Goal: Task Accomplishment & Management: Use online tool/utility

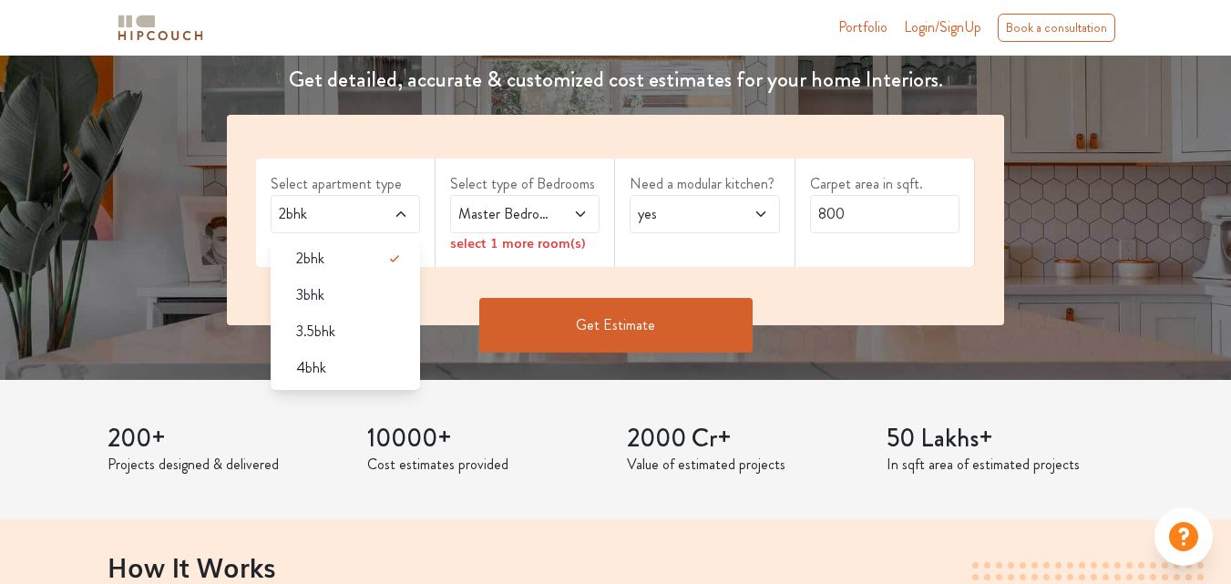
scroll to position [273, 0]
click at [557, 216] on span at bounding box center [571, 214] width 33 height 22
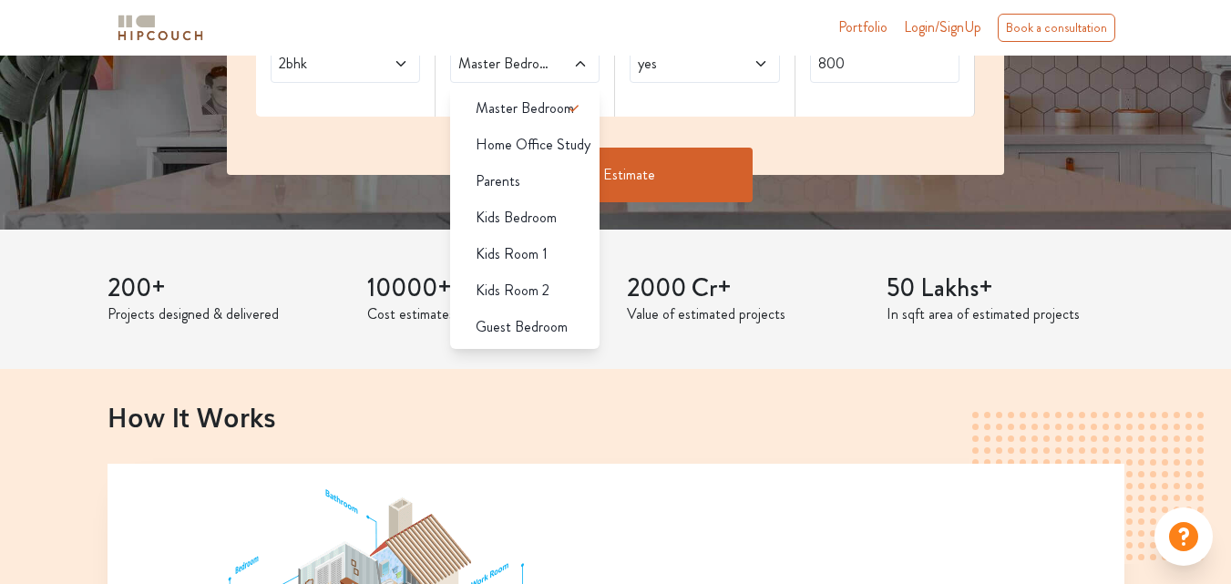
scroll to position [456, 0]
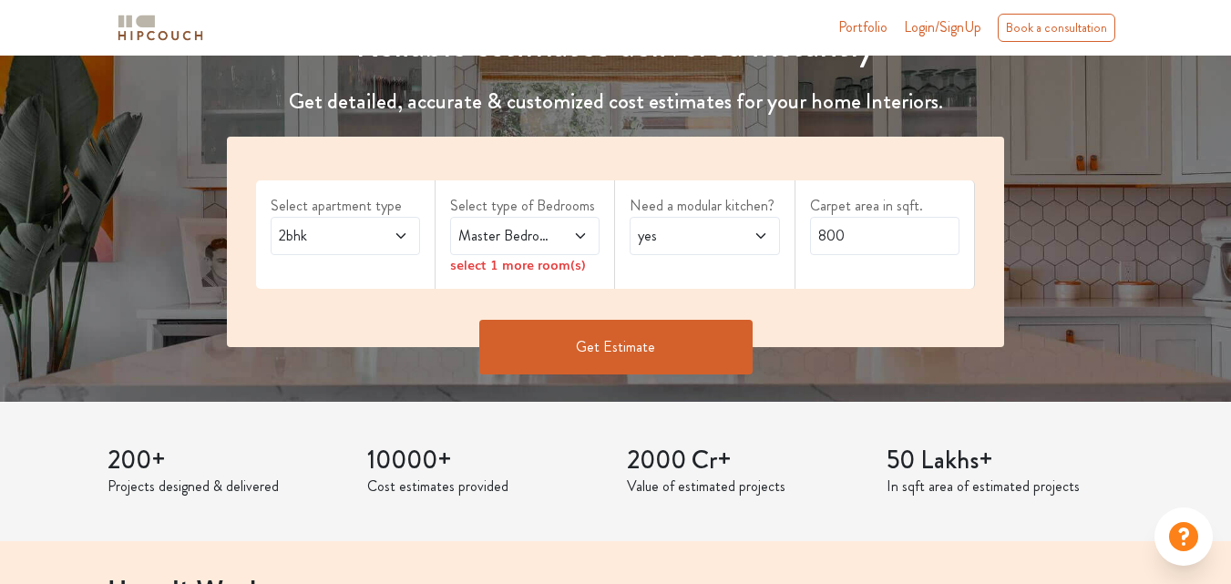
scroll to position [182, 0]
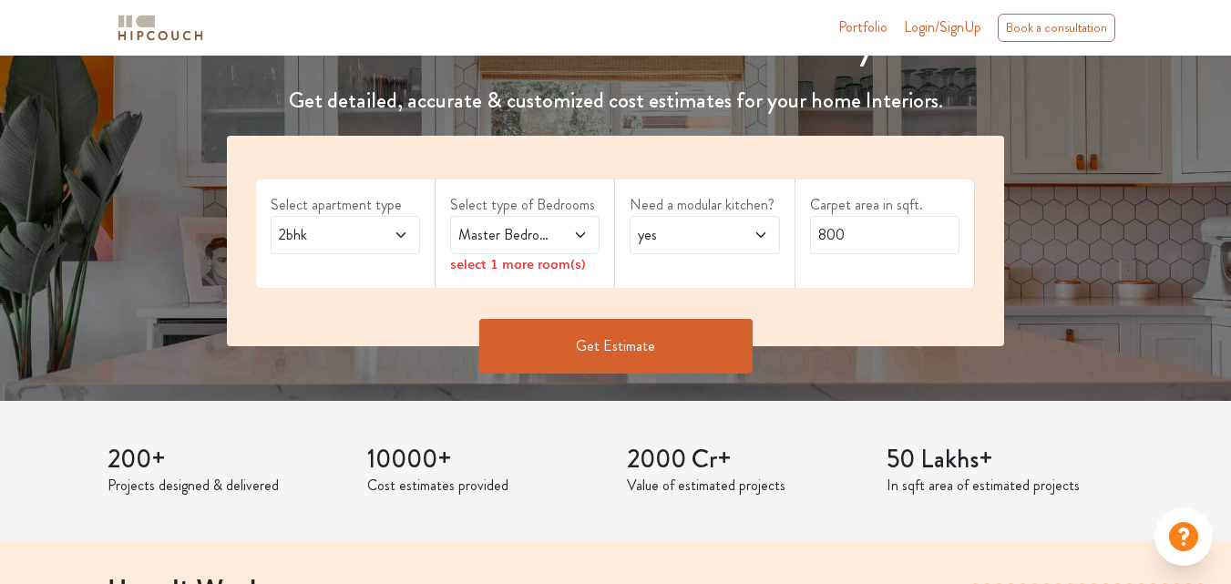
scroll to position [182, 0]
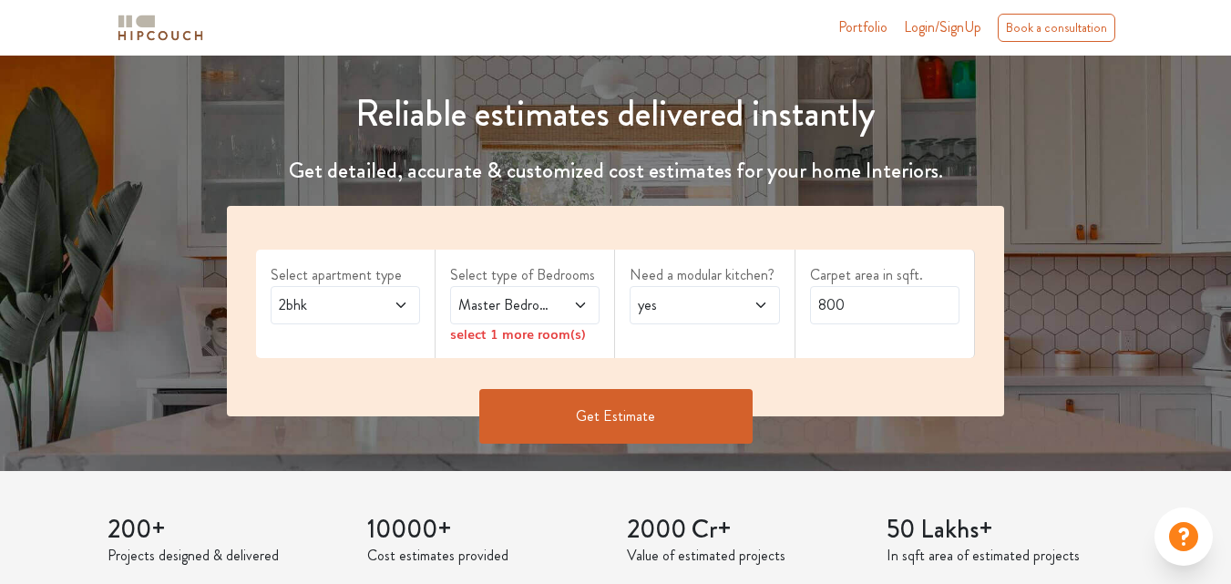
click at [400, 304] on icon at bounding box center [401, 305] width 15 height 15
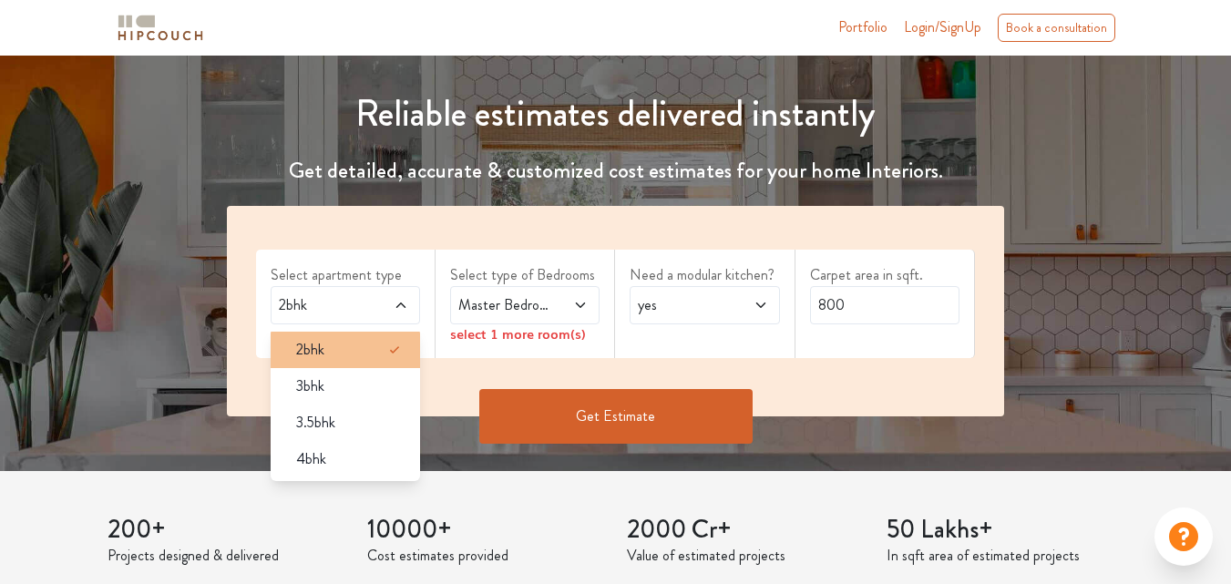
click at [345, 353] on div "2bhk" at bounding box center [351, 350] width 139 height 22
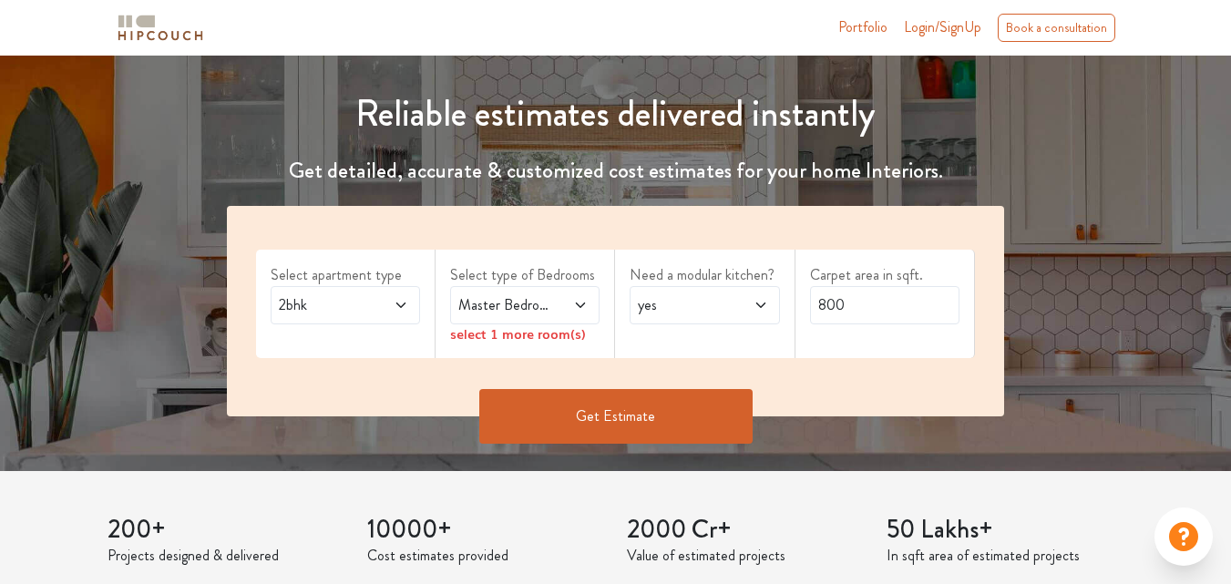
click at [580, 303] on icon at bounding box center [580, 305] width 15 height 15
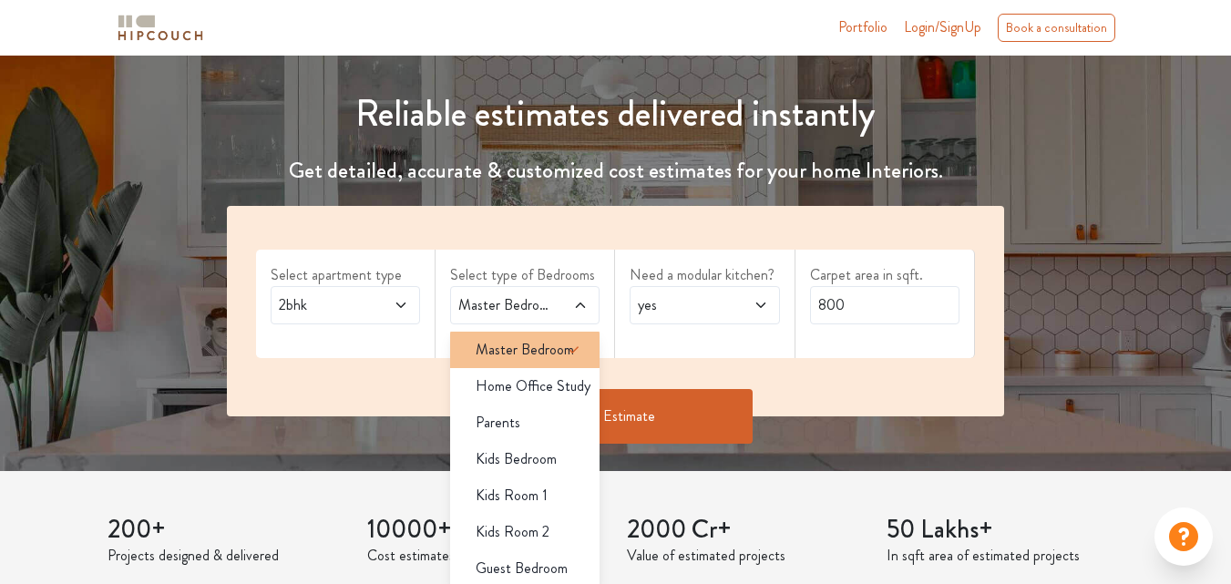
click at [555, 351] on span "Master Bedroom" at bounding box center [525, 350] width 98 height 22
click at [769, 304] on div "yes" at bounding box center [704, 305] width 149 height 38
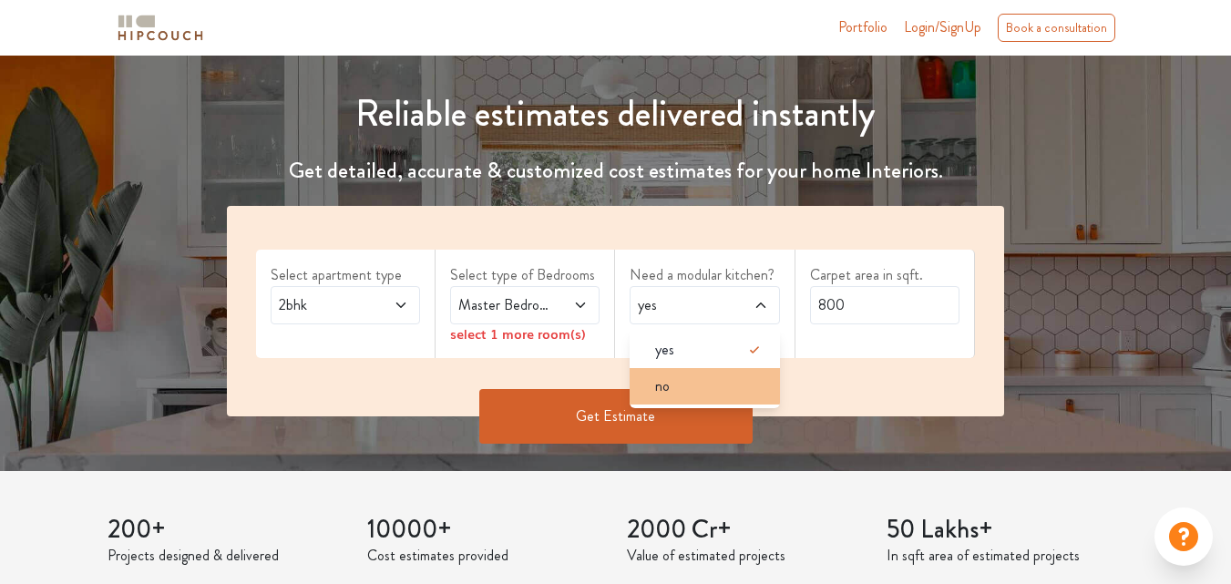
click at [718, 381] on div "no" at bounding box center [710, 386] width 139 height 22
click at [389, 310] on span at bounding box center [391, 305] width 33 height 22
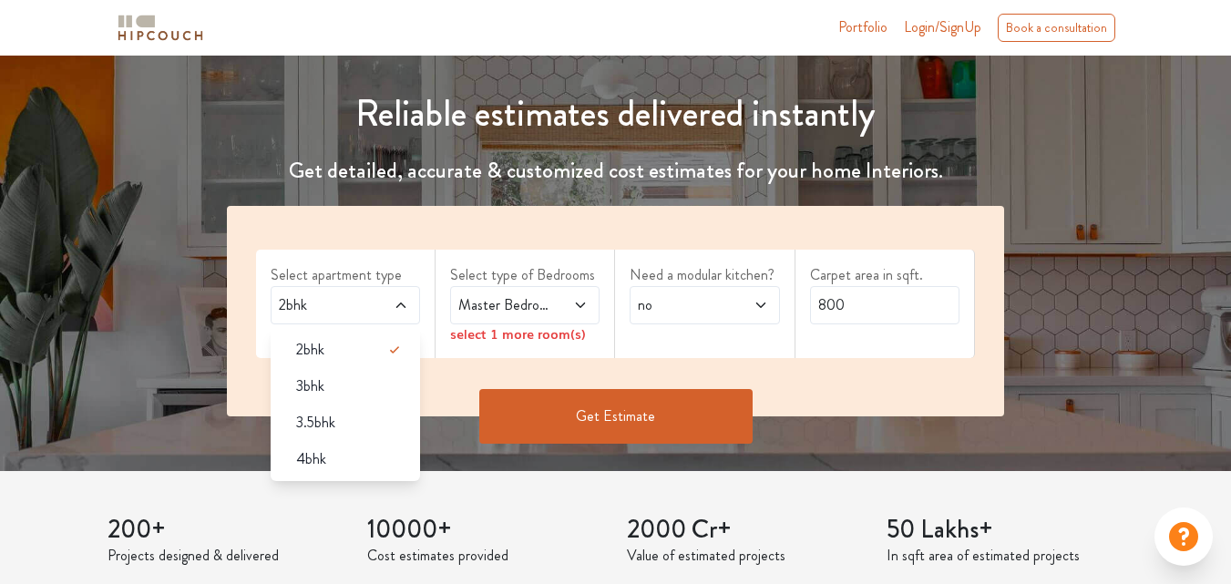
click at [225, 407] on div "Get Estimate" at bounding box center [615, 416] width 799 height 55
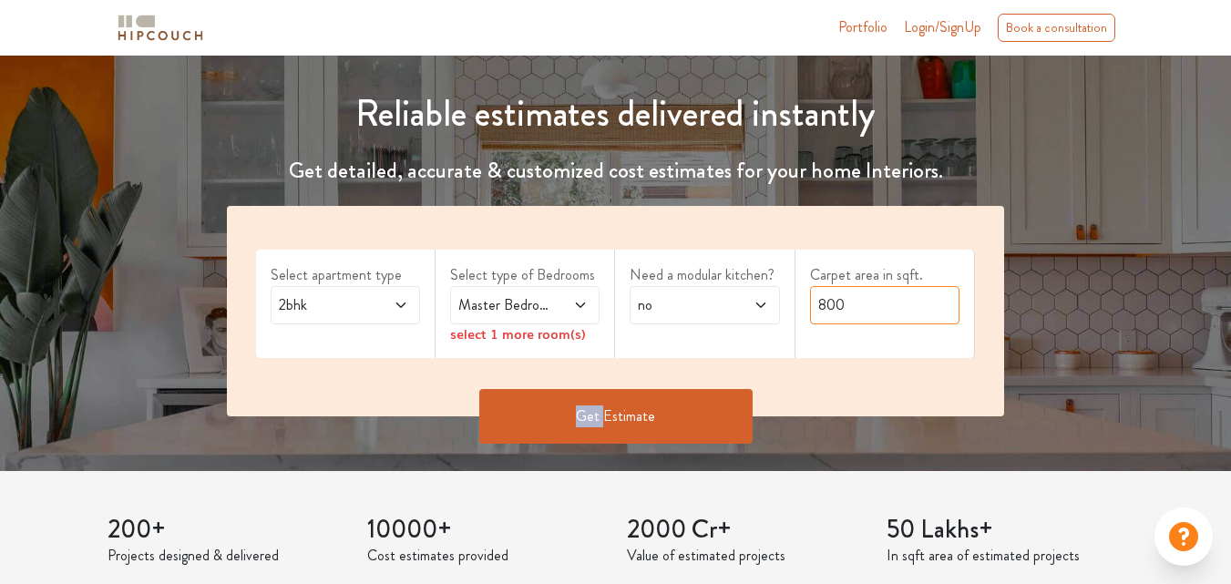
click at [870, 304] on input "800" at bounding box center [884, 305] width 149 height 38
click at [849, 337] on div "Carpet area in sqft. 800" at bounding box center [886, 304] width 180 height 108
click at [406, 311] on icon at bounding box center [401, 305] width 15 height 15
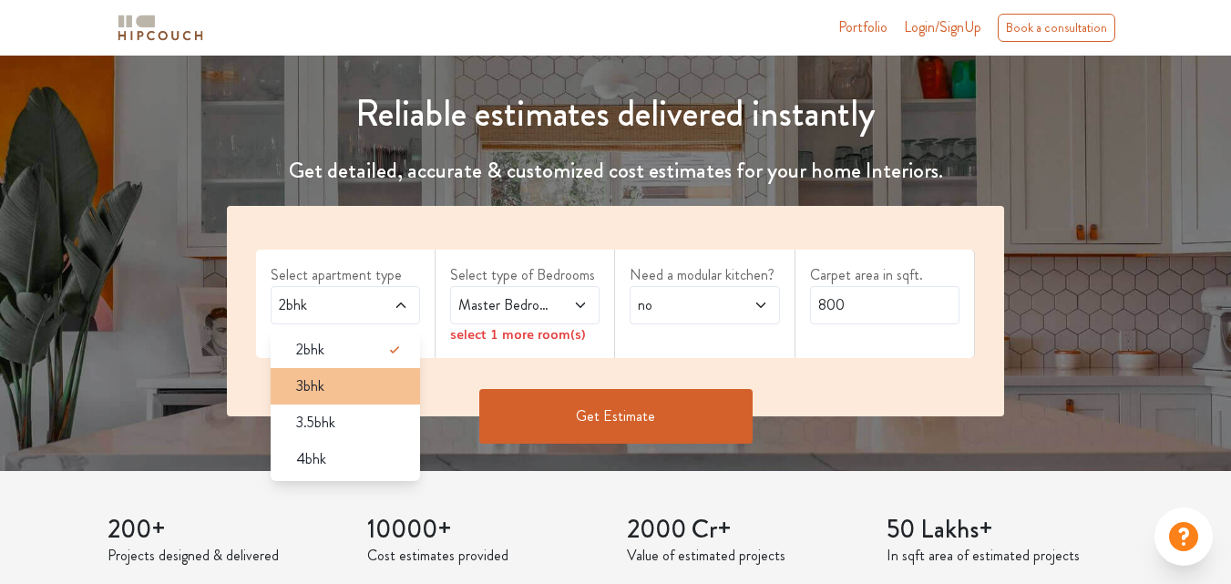
click at [354, 382] on div "3bhk" at bounding box center [351, 386] width 139 height 22
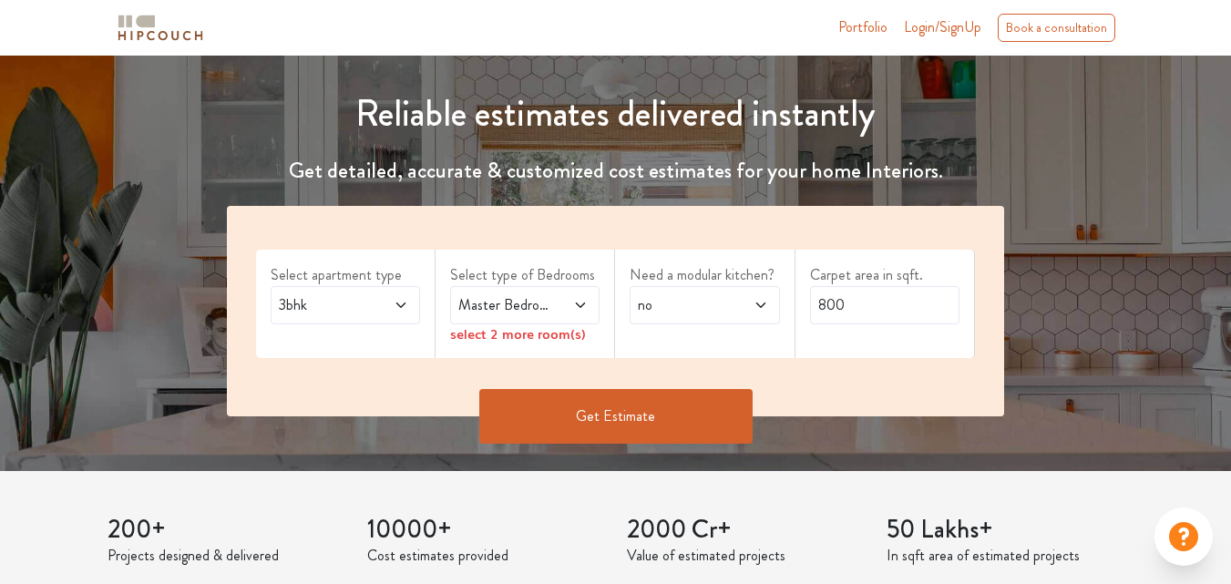
click at [407, 303] on icon at bounding box center [401, 305] width 15 height 15
click at [404, 303] on icon at bounding box center [401, 305] width 15 height 15
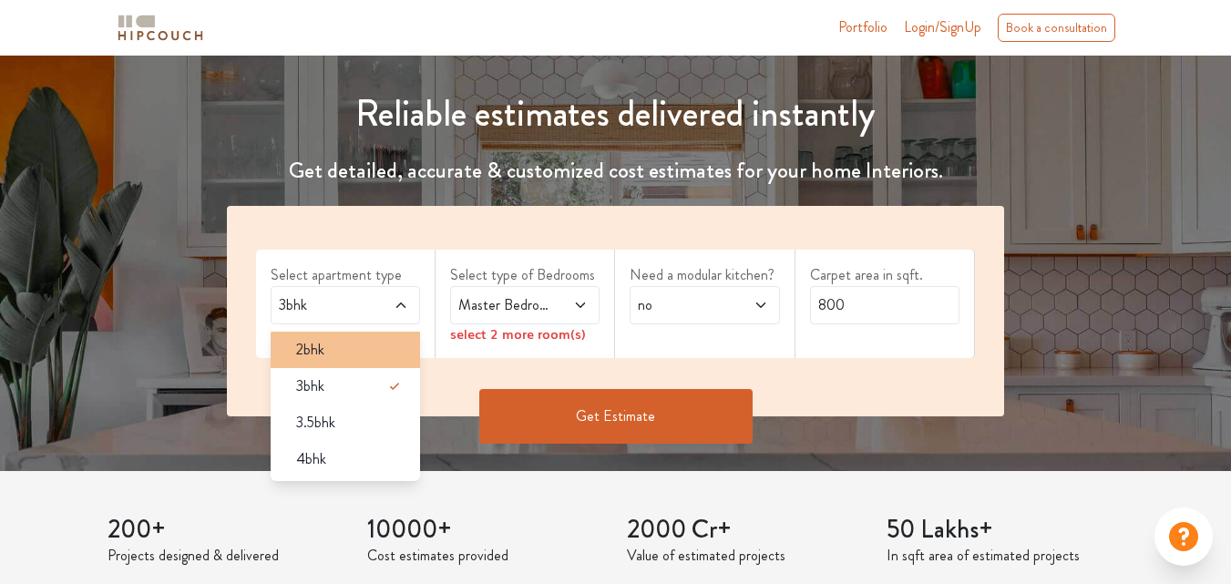
click at [335, 352] on div "2bhk" at bounding box center [351, 350] width 139 height 22
click at [335, 352] on div "Select apartment type 3bhk 2bhk 3bhk 3.5bhk 4bhk" at bounding box center [346, 304] width 180 height 108
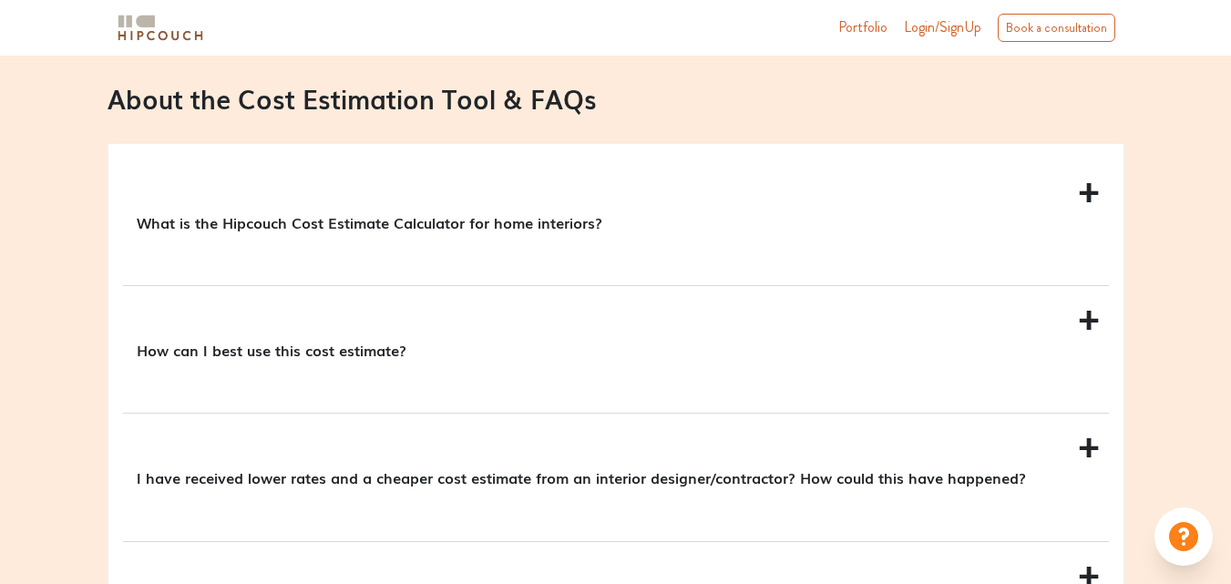
scroll to position [1640, 0]
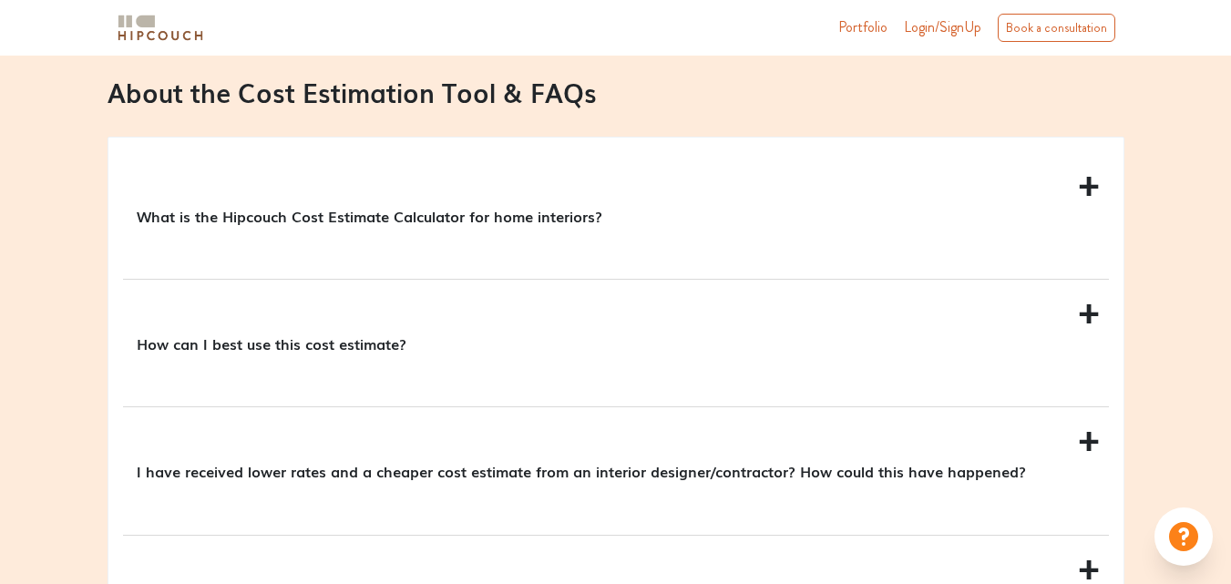
click at [1089, 184] on div "What is the Hipcouch Cost Estimate Calculator for home interiors?" at bounding box center [616, 215] width 986 height 127
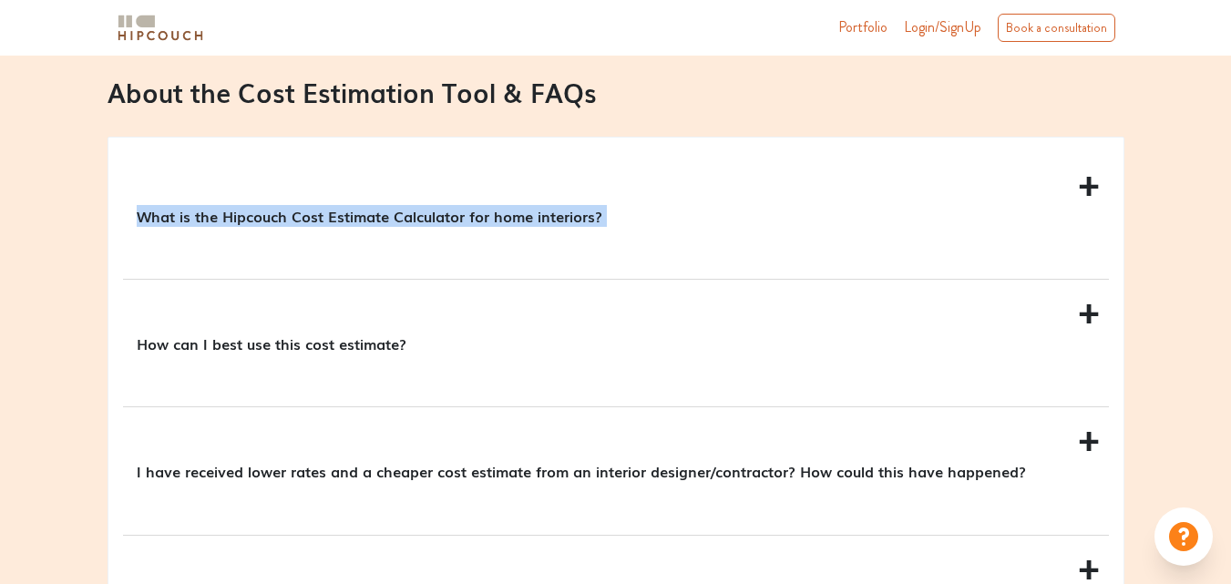
click at [1089, 184] on div "What is the Hipcouch Cost Estimate Calculator for home interiors?" at bounding box center [616, 215] width 986 height 127
click at [1089, 189] on div "What is the Hipcouch Cost Estimate Calculator for home interiors?" at bounding box center [616, 215] width 986 height 127
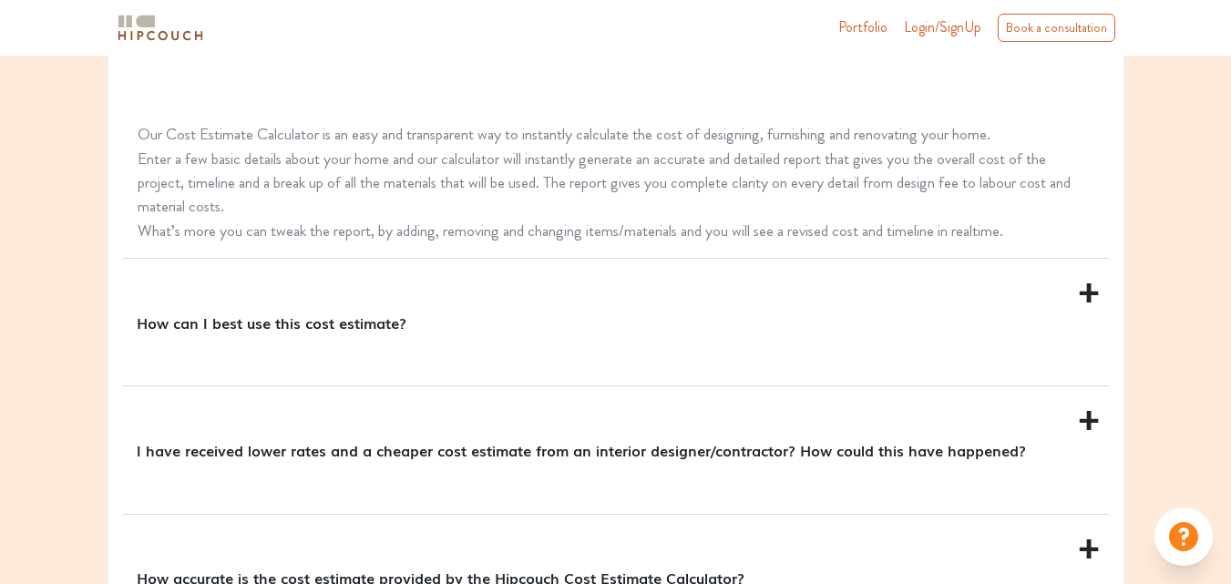
scroll to position [1823, 0]
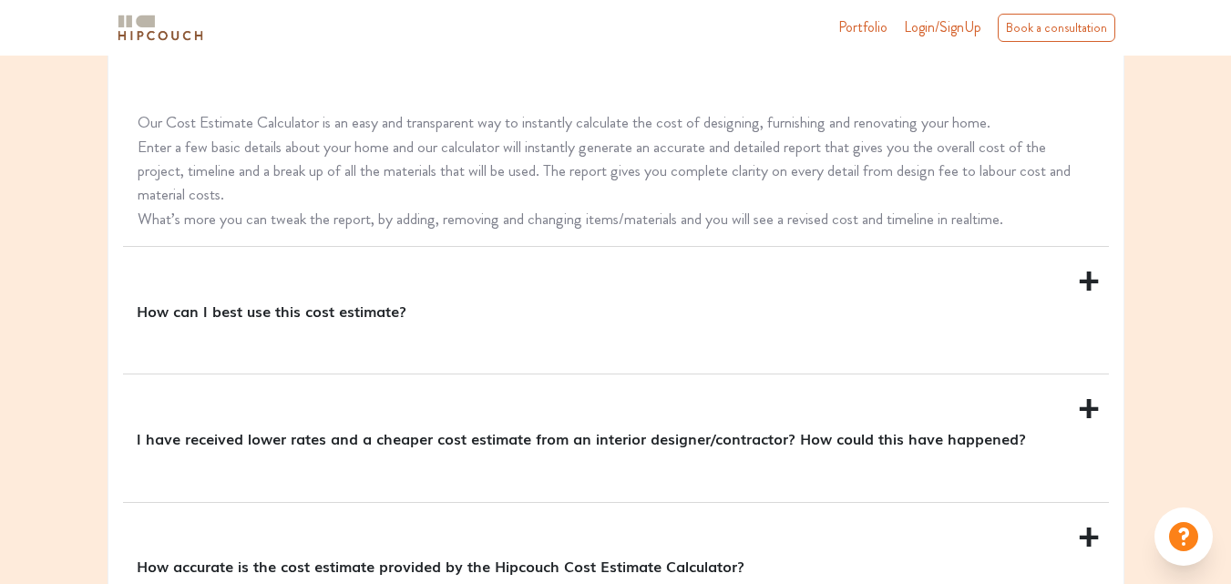
click at [1086, 289] on div "How can I best use this cost estimate?" at bounding box center [616, 310] width 986 height 127
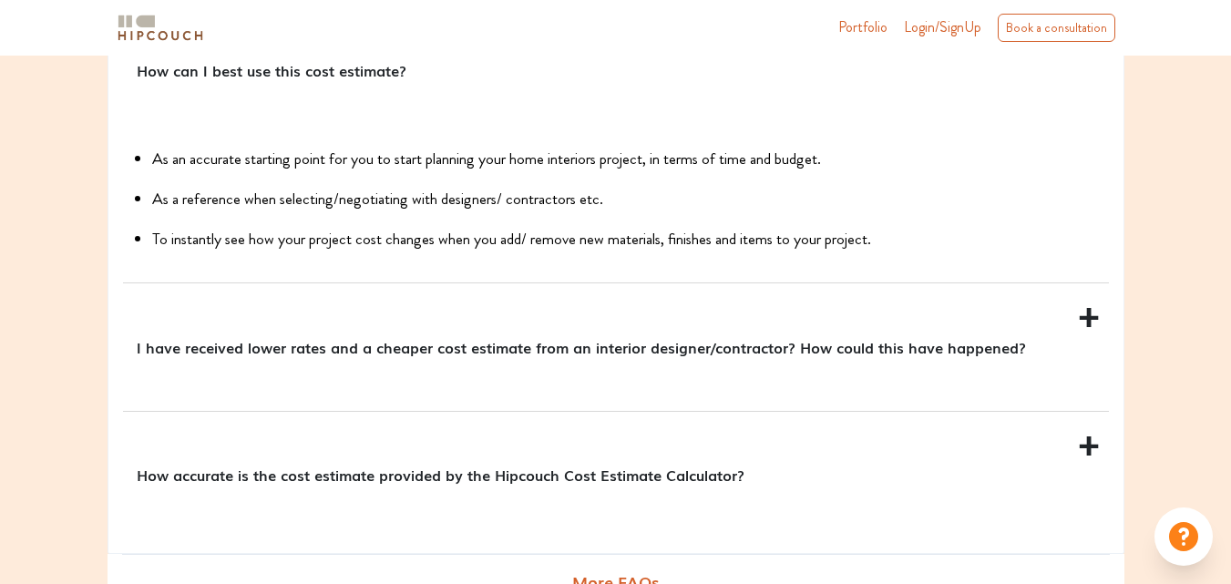
scroll to position [2005, 0]
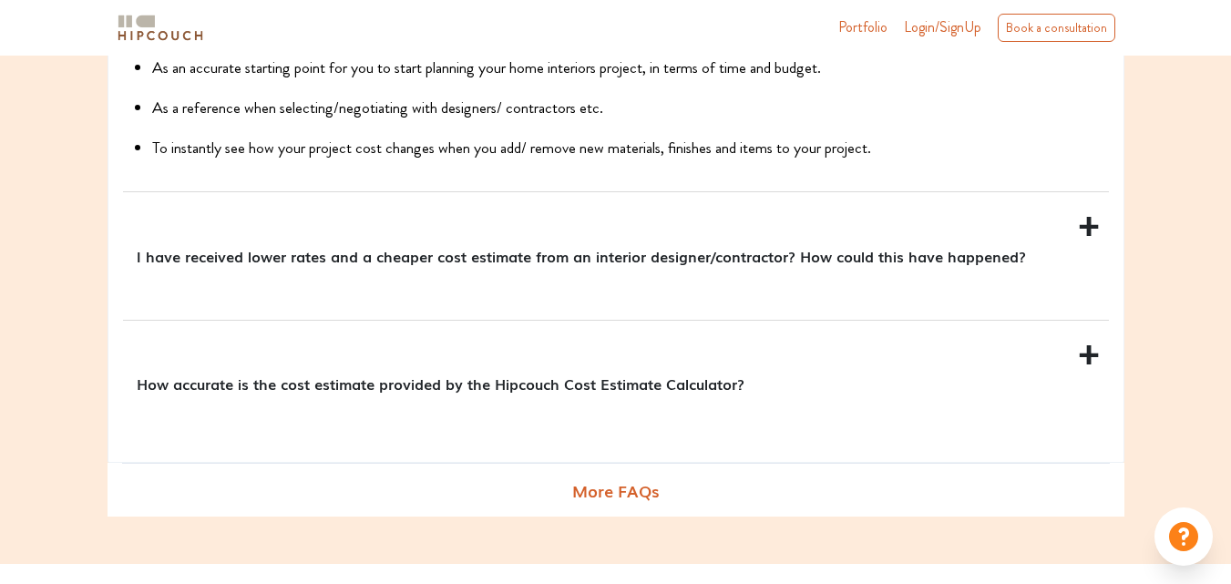
click at [1094, 360] on div "How accurate is the cost estimate provided by the Hipcouch Cost Estimate Calcul…" at bounding box center [616, 384] width 986 height 127
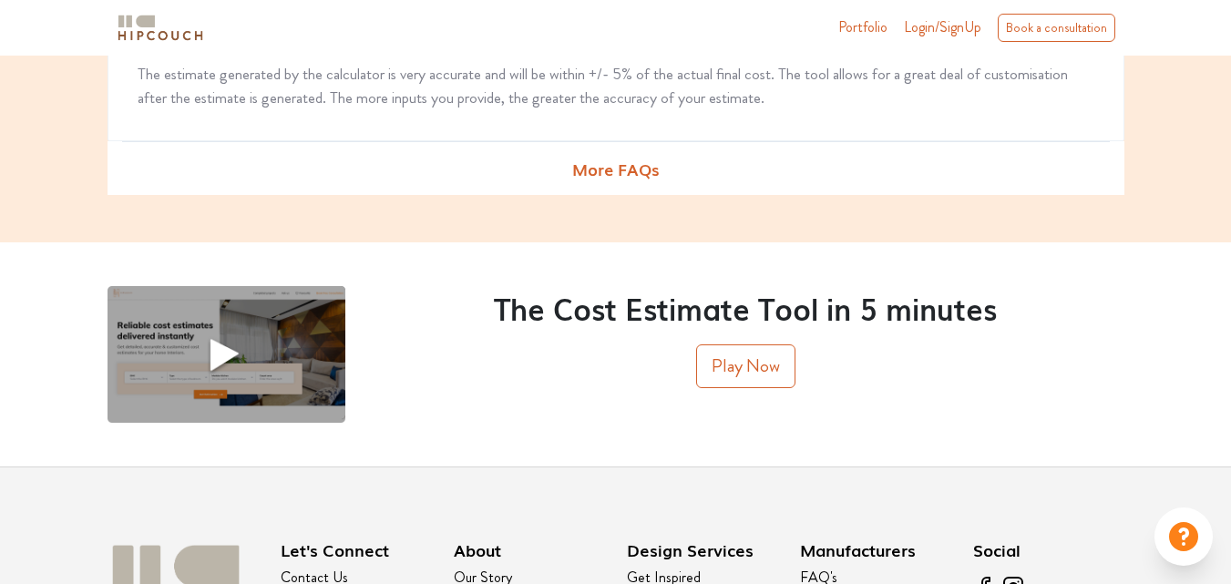
scroll to position [2278, 0]
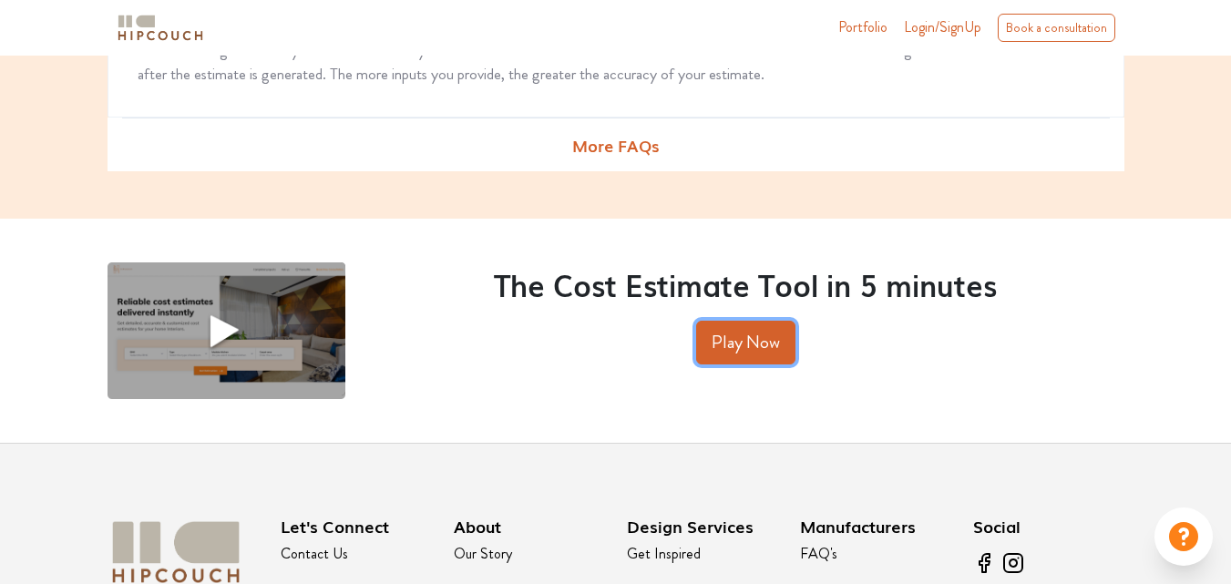
click at [755, 332] on button "Play Now" at bounding box center [745, 343] width 99 height 44
click at [220, 321] on img at bounding box center [227, 330] width 238 height 137
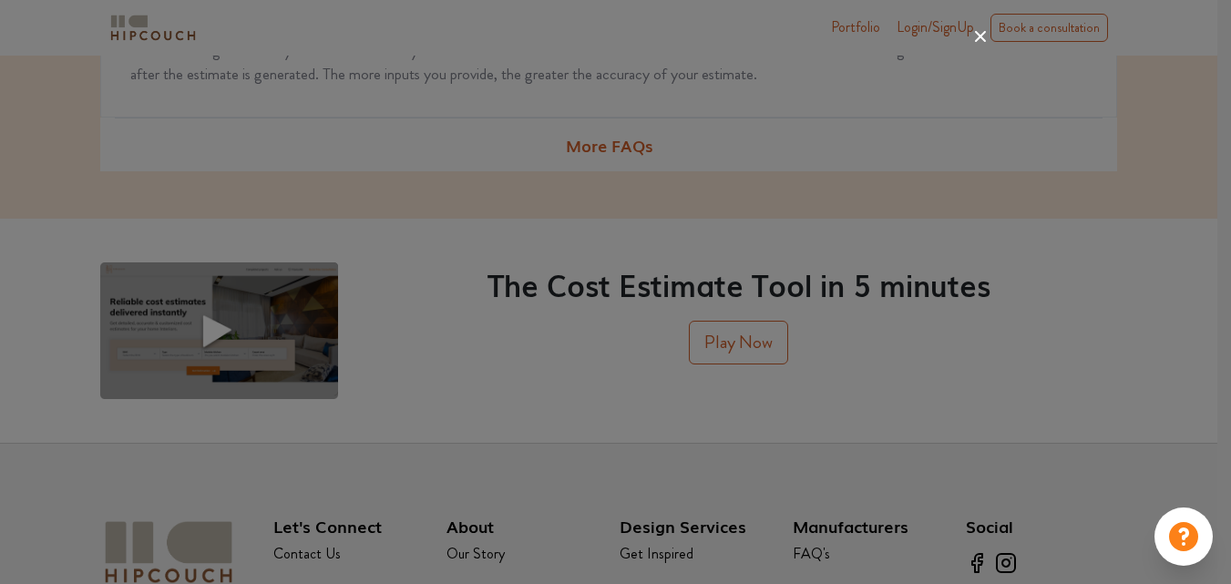
click at [978, 36] on icon at bounding box center [980, 36] width 29 height 29
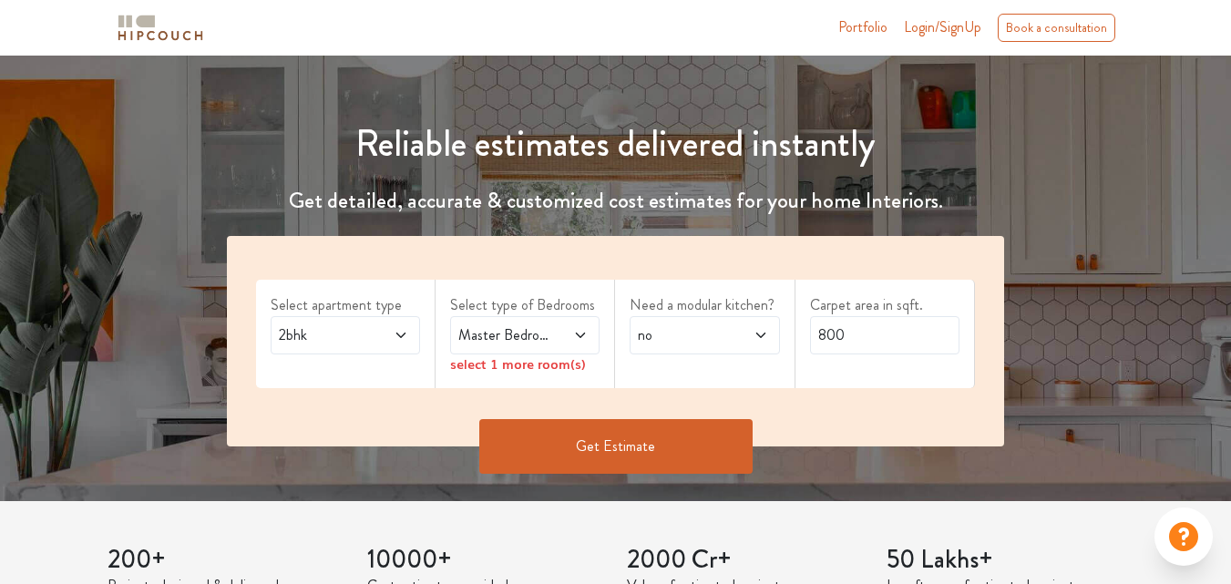
scroll to position [182, 0]
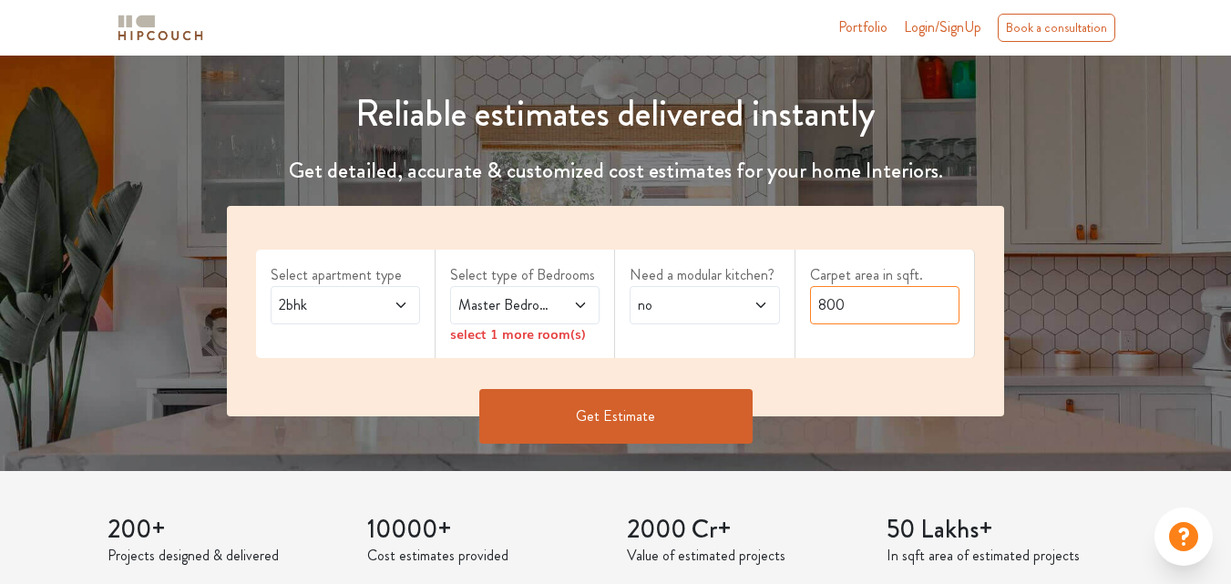
click at [865, 303] on input "800" at bounding box center [884, 305] width 149 height 38
type input "200"
click at [654, 408] on button "Get Estimate" at bounding box center [615, 416] width 273 height 55
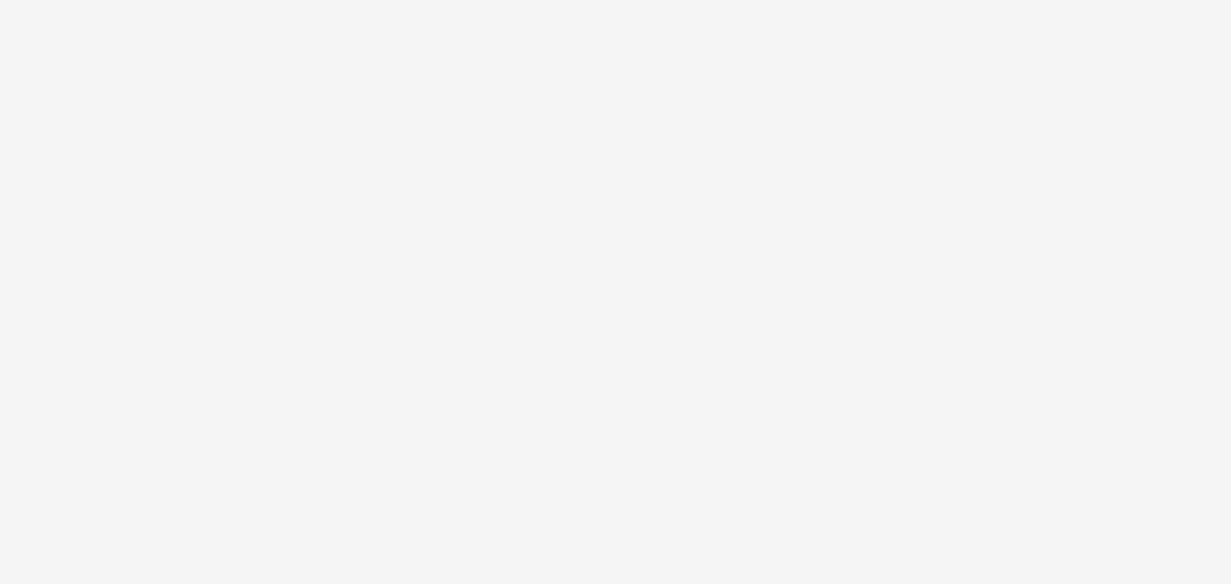
scroll to position [0, 0]
